Goal: Information Seeking & Learning: Learn about a topic

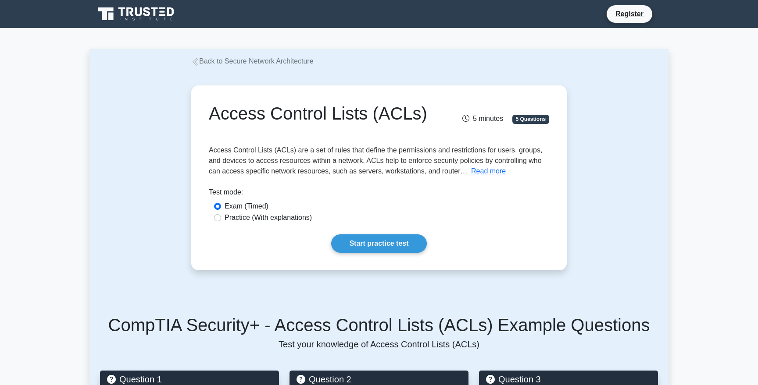
click at [224, 213] on label "Practice (With explanations)" at bounding box center [267, 218] width 87 height 11
click at [214, 214] on input "Practice (With explanations)" at bounding box center [217, 217] width 7 height 7
radio input "true"
click at [214, 203] on input "Exam (Timed)" at bounding box center [217, 206] width 7 height 7
radio input "true"
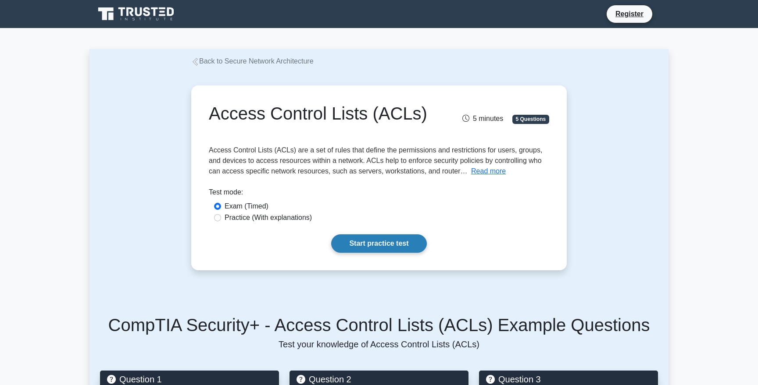
click at [391, 235] on link "Start practice test" at bounding box center [378, 244] width 95 height 18
click at [214, 214] on input "Practice (With explanations)" at bounding box center [217, 217] width 7 height 7
radio input "true"
click at [401, 235] on link "Start practice test" at bounding box center [378, 244] width 95 height 18
click at [353, 235] on link "Start practice test" at bounding box center [378, 244] width 95 height 18
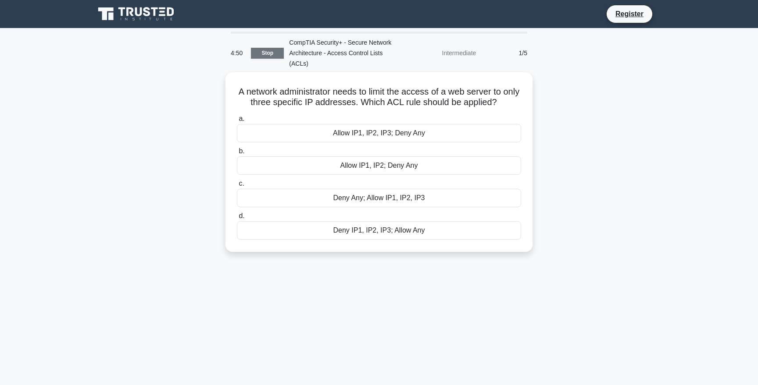
click at [251, 59] on link "Stop" at bounding box center [267, 53] width 33 height 11
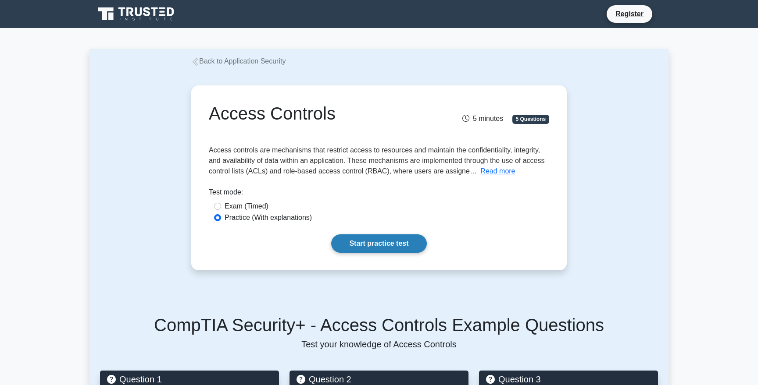
click at [381, 235] on link "Start practice test" at bounding box center [378, 244] width 95 height 18
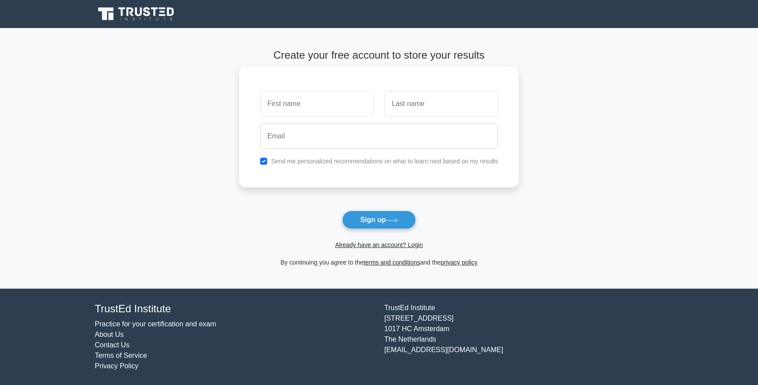
click at [260, 91] on input "text" at bounding box center [317, 103] width 114 height 25
type input "liv"
type input "g"
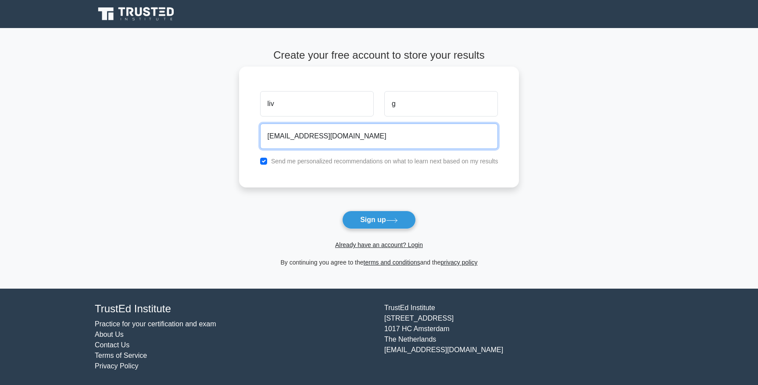
type input "oliviabextra@gmail.com"
click at [260, 158] on input "checkbox" at bounding box center [263, 161] width 7 height 7
checkbox input "false"
click at [260, 124] on input "oliviabextra@gmail.com" at bounding box center [379, 136] width 238 height 25
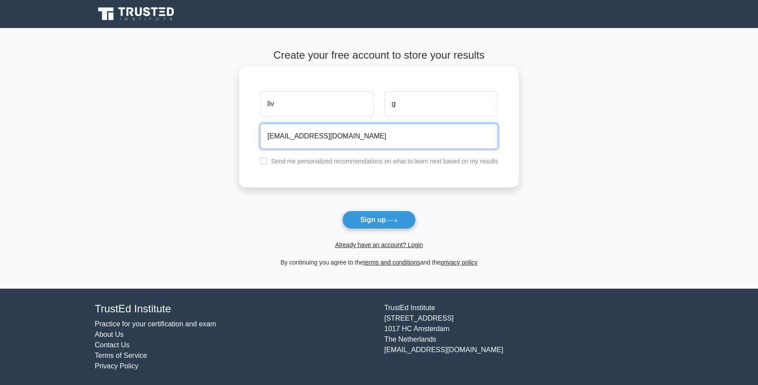
click at [260, 124] on input "oliviabextra@gmail.com" at bounding box center [379, 136] width 238 height 25
type input "obglass@nc.rr.com"
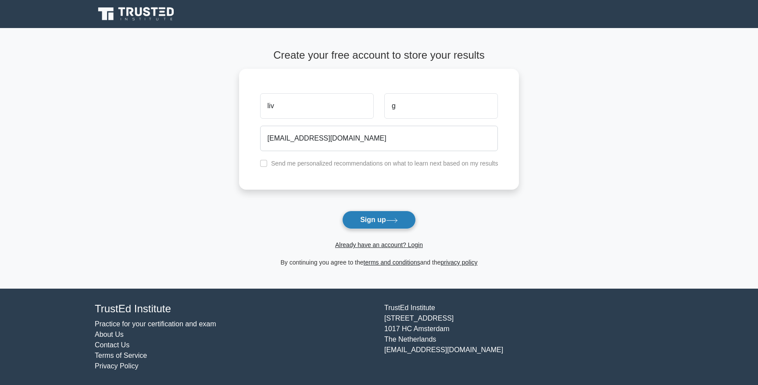
click at [342, 211] on button "Sign up" at bounding box center [379, 220] width 74 height 18
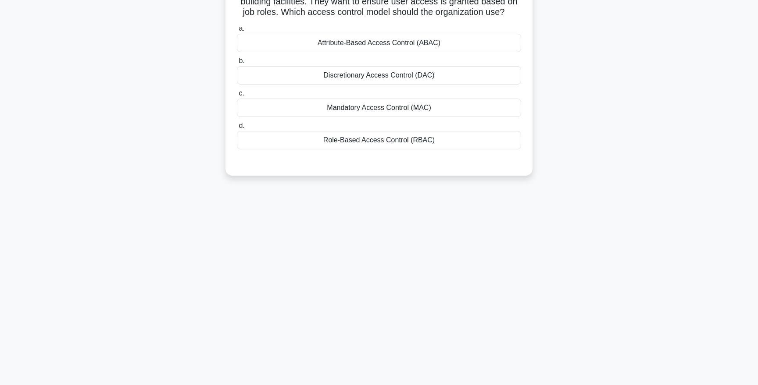
scroll to position [136, 0]
drag, startPoint x: 108, startPoint y: 100, endPoint x: 142, endPoint y: 98, distance: 34.7
click at [236, 18] on h5 "An organization is implementing a new access control system for its building fa…" at bounding box center [379, 2] width 286 height 32
click at [229, 133] on div "An organization is implementing a new access control system for its building fa…" at bounding box center [379, 73] width 300 height 197
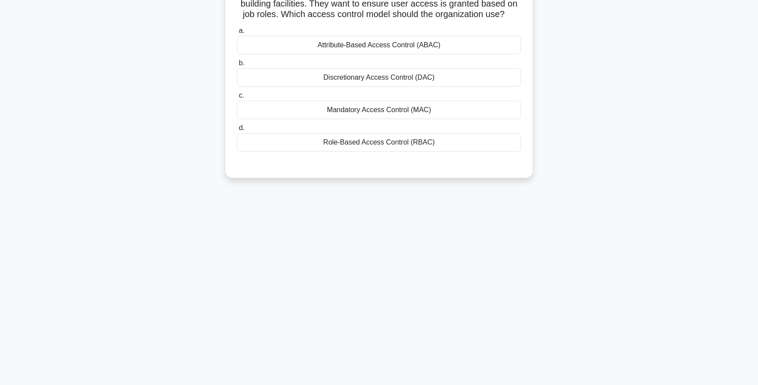
click at [89, 242] on div "4:46 Stop CompTIA Security+ - Application Security - Access Controls Beginner 1…" at bounding box center [378, 162] width 579 height 438
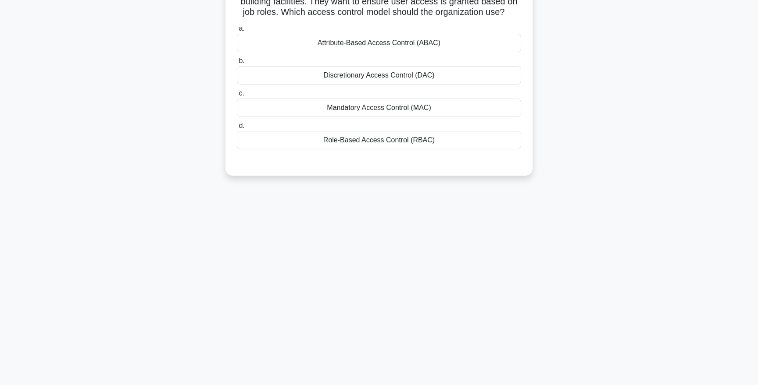
click at [231, 150] on div "d. Role-Based Access Control (RBAC)" at bounding box center [378, 135] width 295 height 29
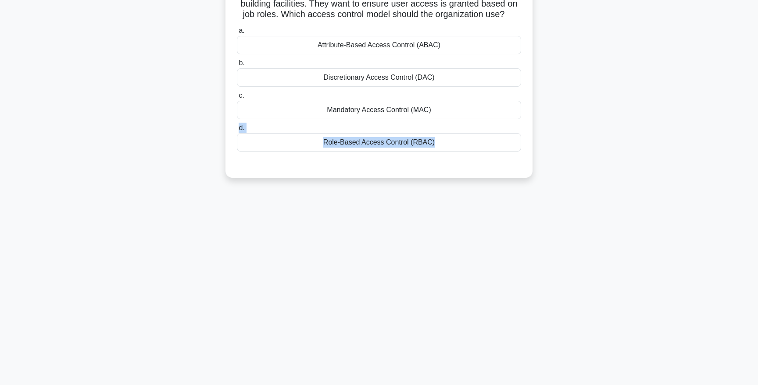
drag, startPoint x: 6, startPoint y: 187, endPoint x: 56, endPoint y: 207, distance: 53.7
click at [89, 189] on form "An organization is implementing a new access control system for its building fa…" at bounding box center [378, 81] width 579 height 215
click at [0, 0] on div "Beginner" at bounding box center [0, 0] width 0 height 0
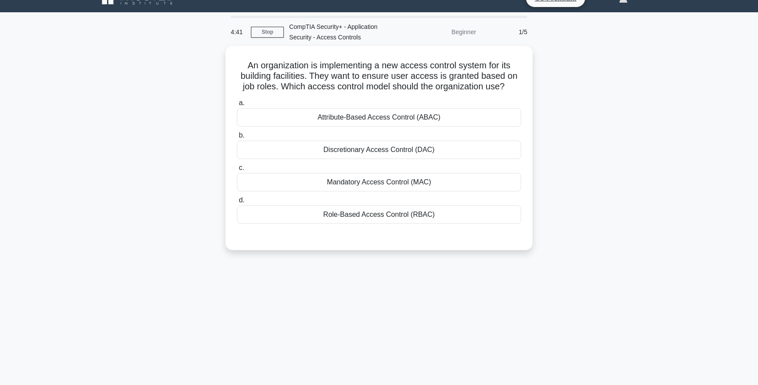
scroll to position [207, 0]
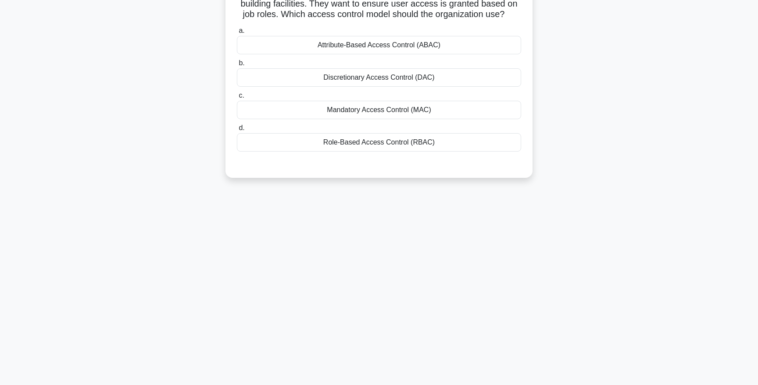
click at [0, 0] on div "Beginner" at bounding box center [0, 0] width 0 height 0
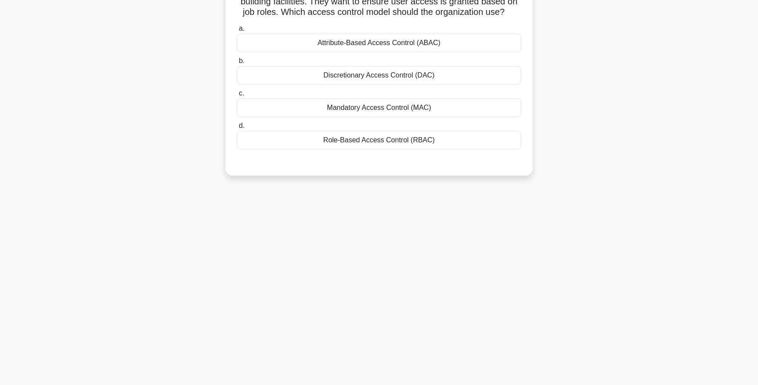
click at [237, 131] on div "Role-Based Access Control (RBAC)" at bounding box center [379, 140] width 284 height 18
click at [237, 125] on input "d. Role-Based Access Control (RBAC)" at bounding box center [237, 126] width 0 height 6
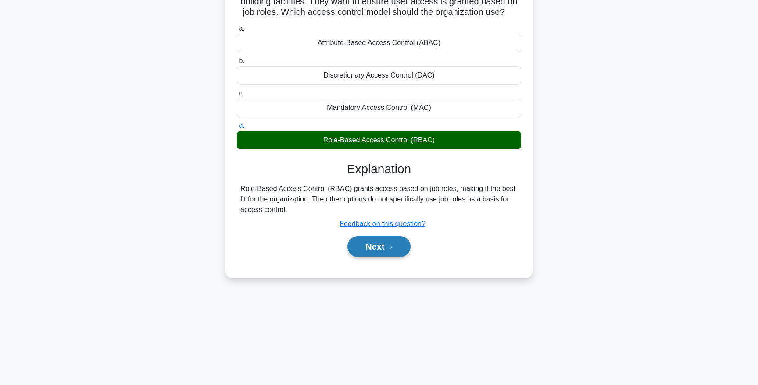
click at [347, 236] on button "Next" at bounding box center [378, 246] width 63 height 21
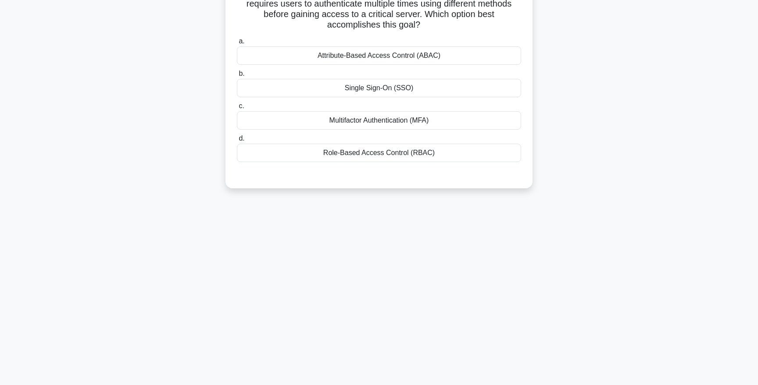
scroll to position [153, 0]
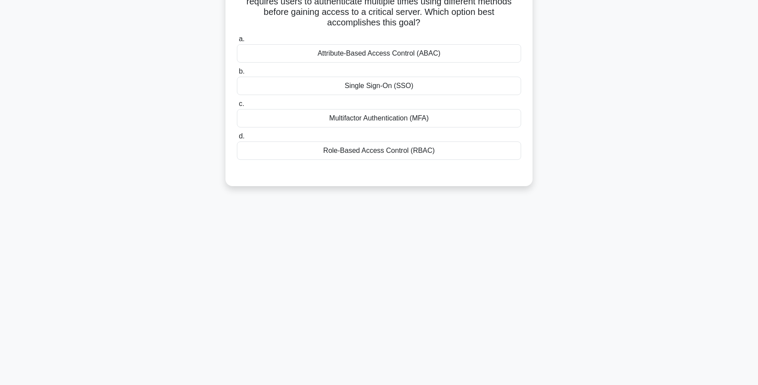
click at [237, 128] on div "Multifactor Authentication (MFA)" at bounding box center [379, 118] width 284 height 18
click at [237, 107] on input "c. Multifactor Authentication (MFA)" at bounding box center [237, 104] width 0 height 6
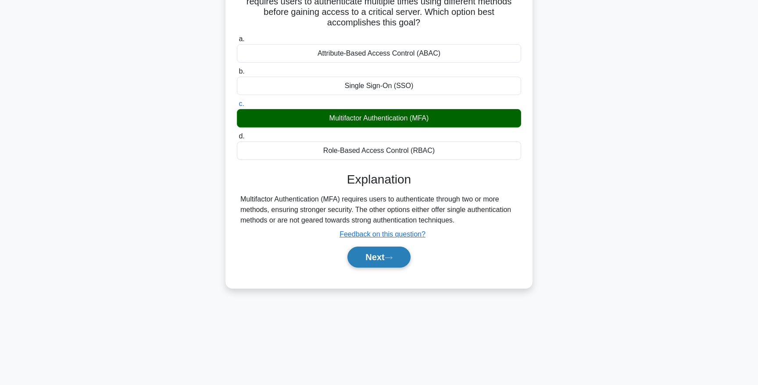
click at [347, 265] on button "Next" at bounding box center [378, 257] width 63 height 21
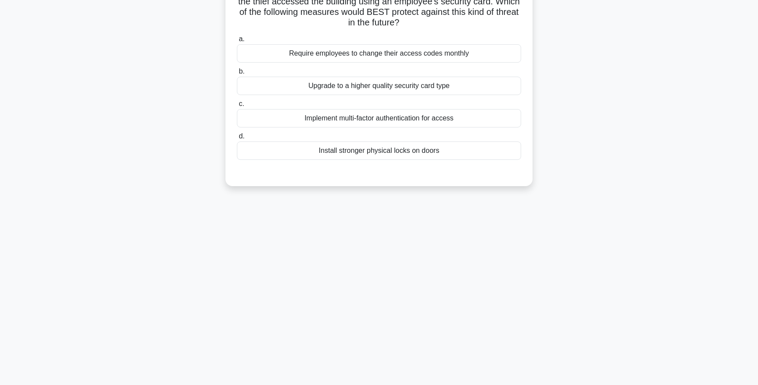
click at [237, 128] on div "Implement multi-factor authentication for access" at bounding box center [379, 118] width 284 height 18
click at [237, 107] on input "c. Implement multi-factor authentication for access" at bounding box center [237, 104] width 0 height 6
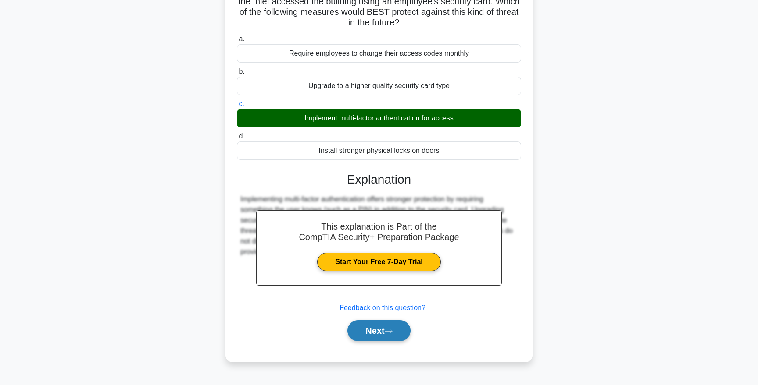
click at [347, 339] on button "Next" at bounding box center [378, 330] width 63 height 21
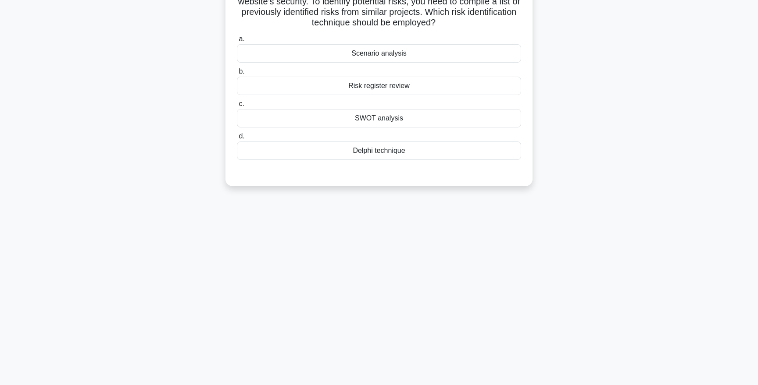
click at [237, 95] on div "Risk register review" at bounding box center [379, 86] width 284 height 18
click at [237, 75] on input "b. Risk register review" at bounding box center [237, 72] width 0 height 6
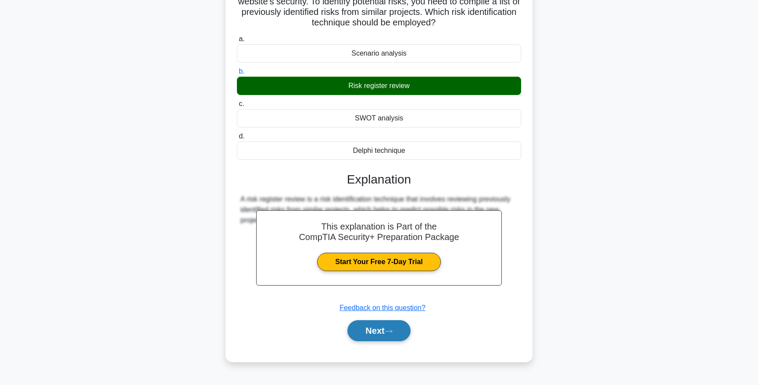
click at [385, 334] on icon at bounding box center [389, 331] width 8 height 5
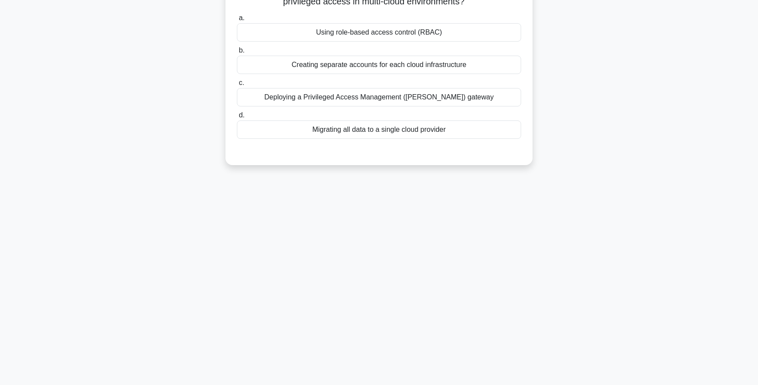
click at [237, 107] on div "Deploying a Privileged Access Management (PAM) gateway" at bounding box center [379, 97] width 284 height 18
click at [237, 86] on input "c. Deploying a Privileged Access Management (PAM) gateway" at bounding box center [237, 83] width 0 height 6
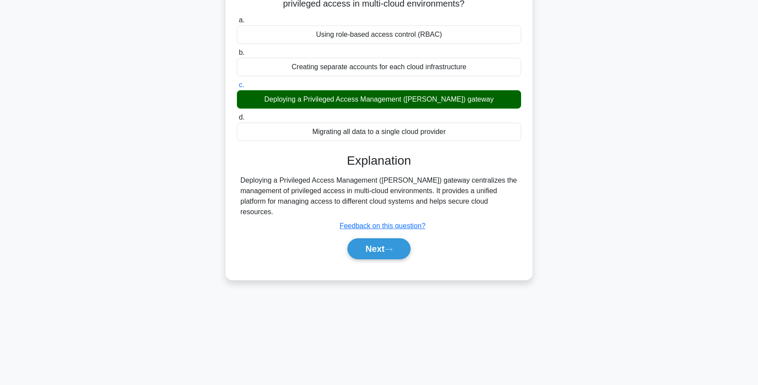
click at [89, 260] on div "Which of the following methods is used to centralize the management of privileg…" at bounding box center [378, 132] width 579 height 317
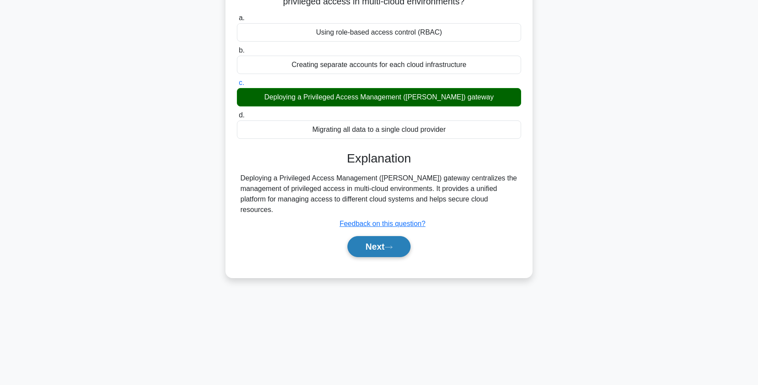
click at [385, 250] on icon at bounding box center [389, 247] width 8 height 5
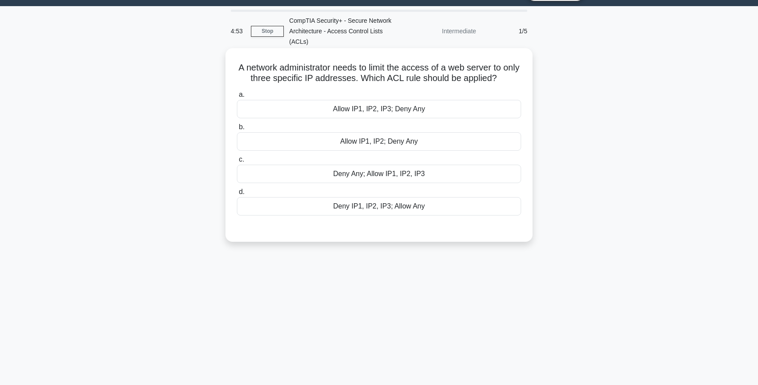
scroll to position [23, 0]
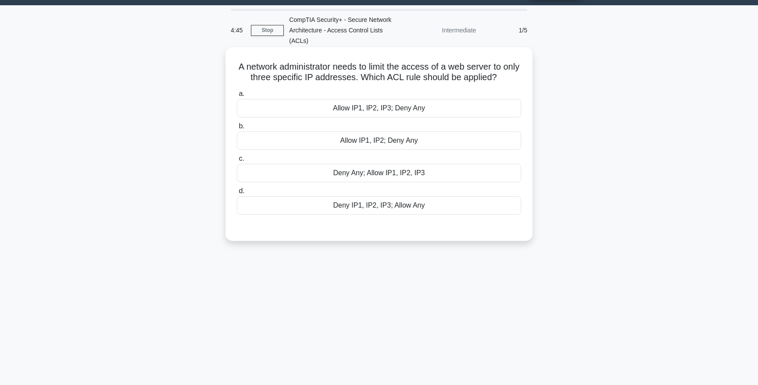
click at [237, 117] on div "Allow IP1, IP2, IP3; Deny Any" at bounding box center [379, 108] width 284 height 18
click at [237, 97] on input "a. Allow IP1, IP2, IP3; Deny Any" at bounding box center [237, 94] width 0 height 6
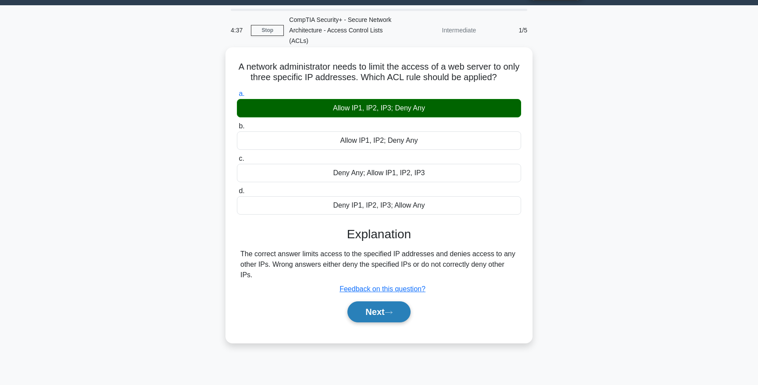
click at [347, 323] on button "Next" at bounding box center [378, 312] width 63 height 21
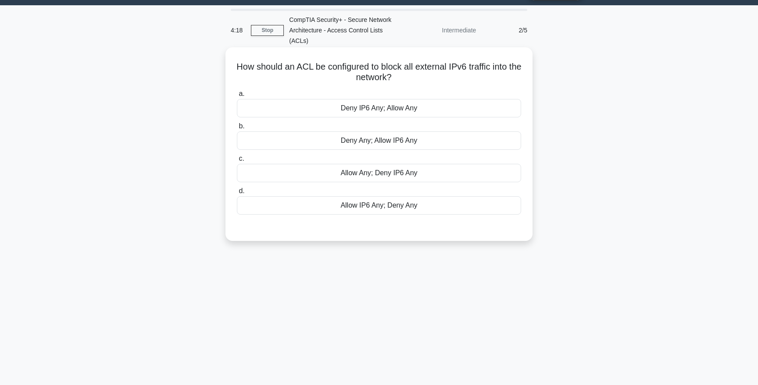
click at [237, 117] on div "Deny IP6 Any; Allow Any" at bounding box center [379, 108] width 284 height 18
click at [237, 97] on input "a. Deny IP6 Any; Allow Any" at bounding box center [237, 94] width 0 height 6
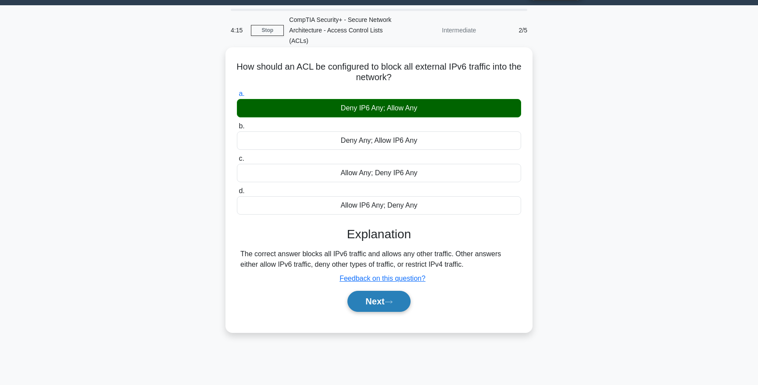
click at [347, 312] on button "Next" at bounding box center [378, 301] width 63 height 21
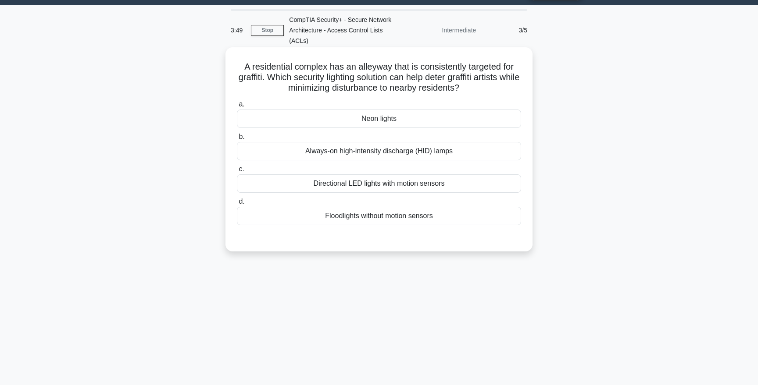
click at [237, 193] on div "Directional LED lights with motion sensors" at bounding box center [379, 183] width 284 height 18
click at [237, 172] on input "c. Directional LED lights with motion sensors" at bounding box center [237, 170] width 0 height 6
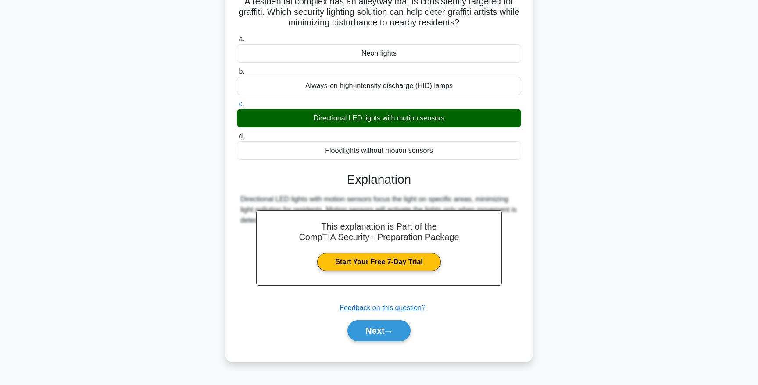
scroll to position [116, 0]
click at [347, 342] on button "Next" at bounding box center [378, 330] width 63 height 21
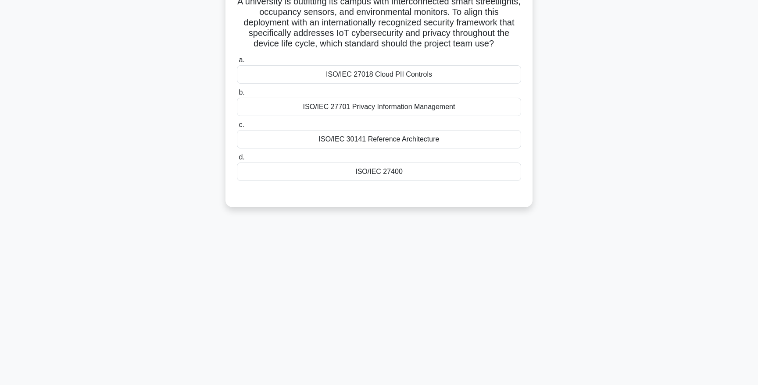
click at [237, 149] on div "ISO/IEC 30141 Reference Architecture" at bounding box center [379, 139] width 284 height 18
click at [237, 128] on input "c. ISO/IEC 30141 Reference Architecture" at bounding box center [237, 125] width 0 height 6
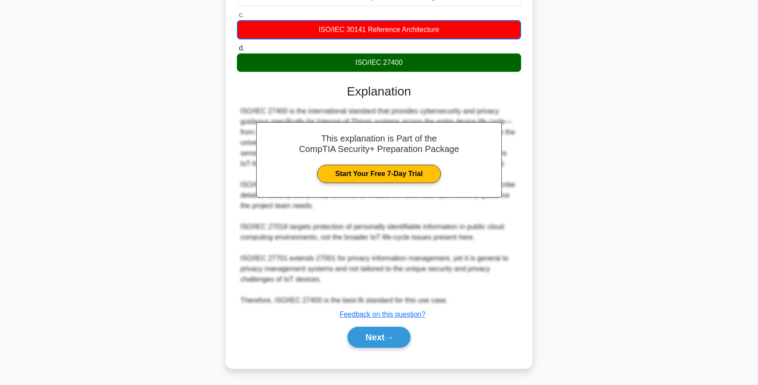
scroll to position [225, 0]
click at [347, 348] on button "Next" at bounding box center [378, 337] width 63 height 21
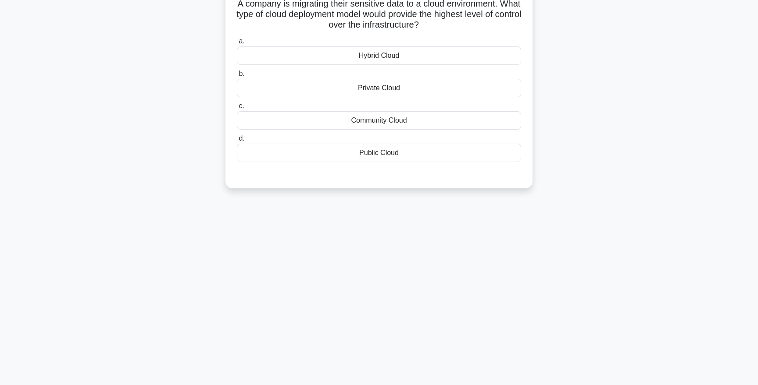
scroll to position [102, 0]
click at [237, 95] on div "Private Cloud" at bounding box center [379, 86] width 284 height 18
click at [237, 75] on input "b. Private Cloud" at bounding box center [237, 72] width 0 height 6
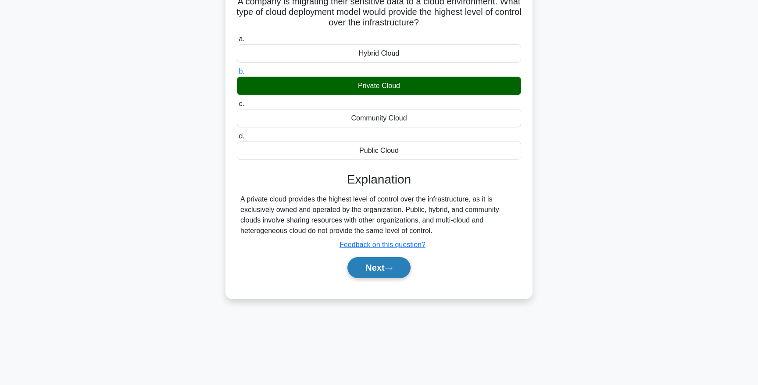
click at [347, 278] on button "Next" at bounding box center [378, 267] width 63 height 21
